Goal: Check status: Check status

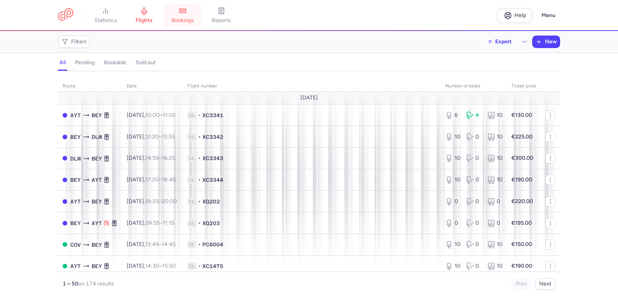
click at [186, 24] on link "bookings" at bounding box center [182, 15] width 39 height 17
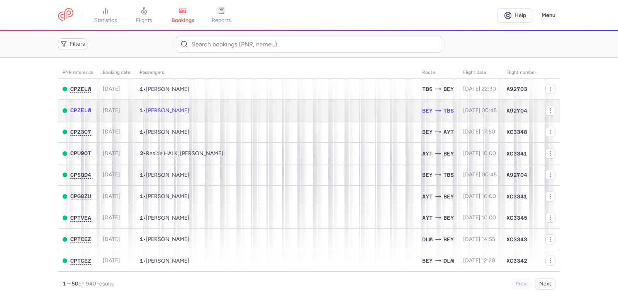
click at [162, 109] on span "[PERSON_NAME]" at bounding box center [167, 110] width 43 height 7
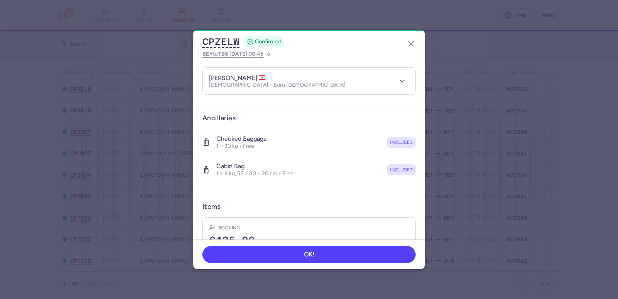
scroll to position [141, 0]
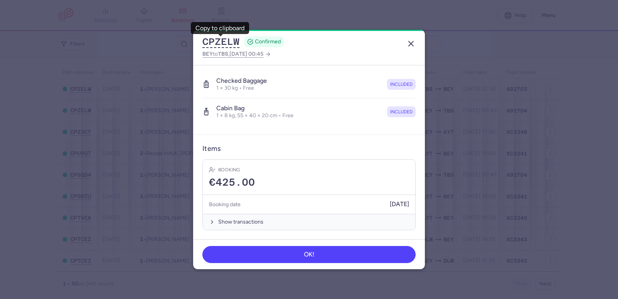
click at [412, 47] on icon "button" at bounding box center [410, 43] width 9 height 9
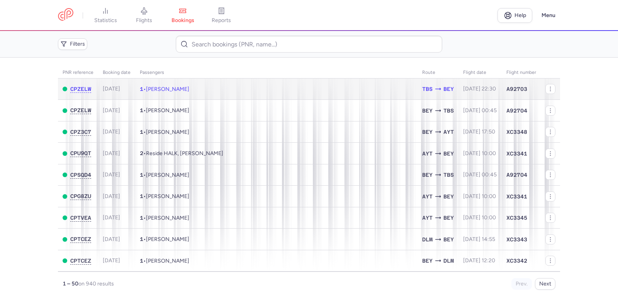
click at [186, 89] on span "[PERSON_NAME]" at bounding box center [167, 89] width 43 height 7
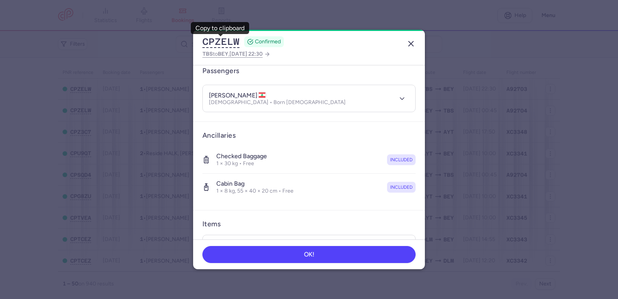
scroll to position [64, 0]
click at [413, 42] on line "button" at bounding box center [411, 43] width 5 height 5
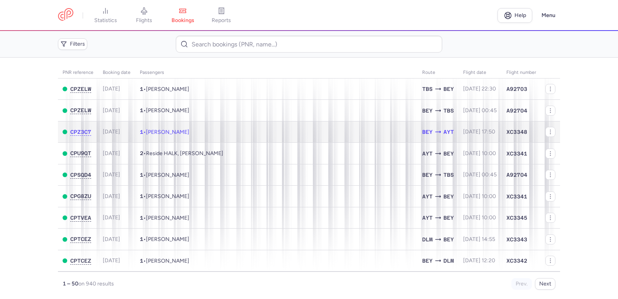
click at [172, 130] on span "[PERSON_NAME]" at bounding box center [167, 132] width 43 height 7
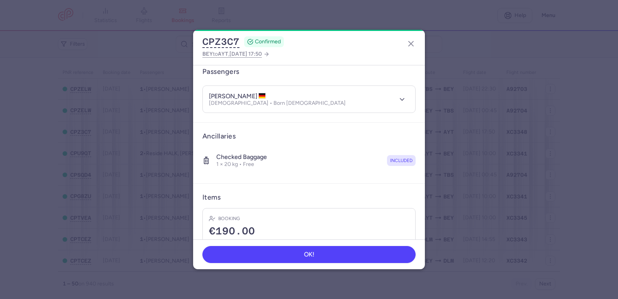
scroll to position [114, 0]
